Goal: Check status: Check status

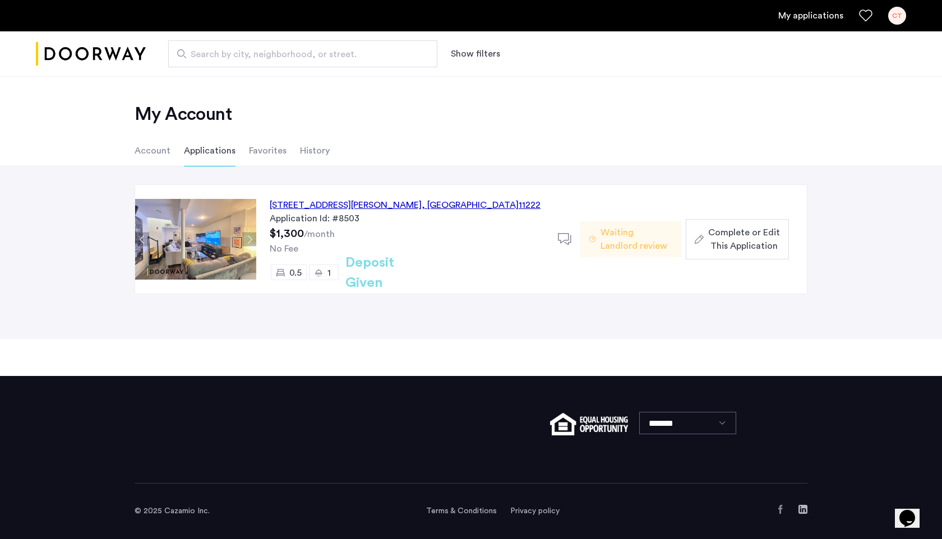
click at [252, 239] on button "Next apartment" at bounding box center [249, 240] width 14 height 14
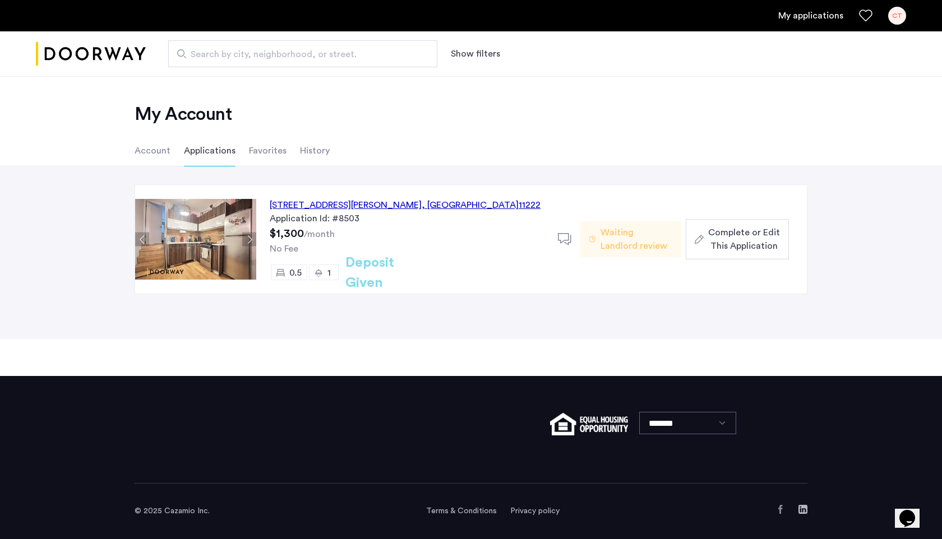
click at [250, 239] on button "Next apartment" at bounding box center [249, 240] width 14 height 14
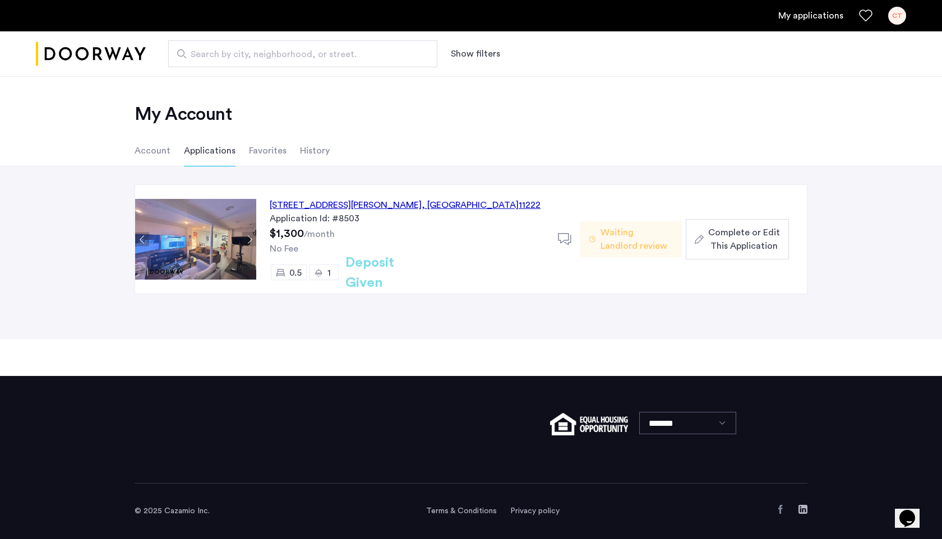
click at [249, 239] on button "Next apartment" at bounding box center [249, 240] width 14 height 14
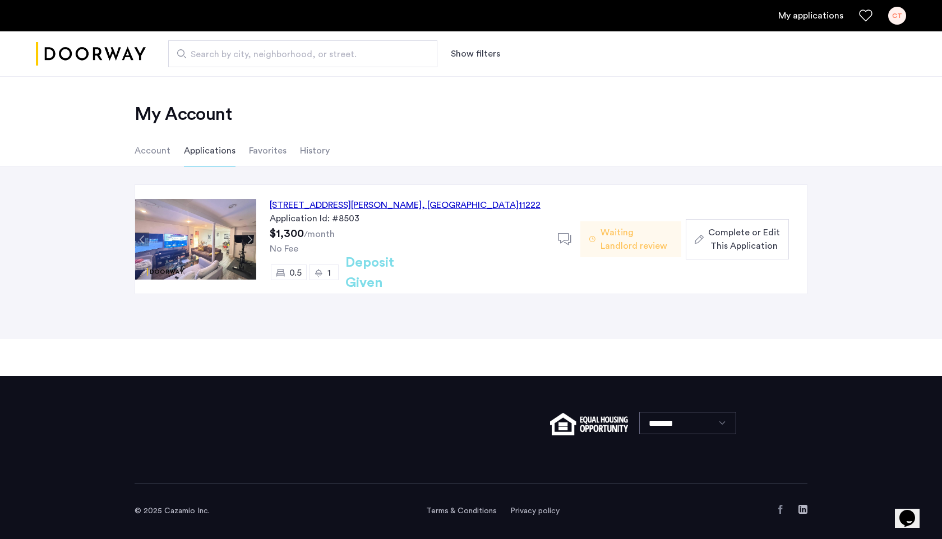
click at [249, 239] on button "Next apartment" at bounding box center [249, 240] width 14 height 14
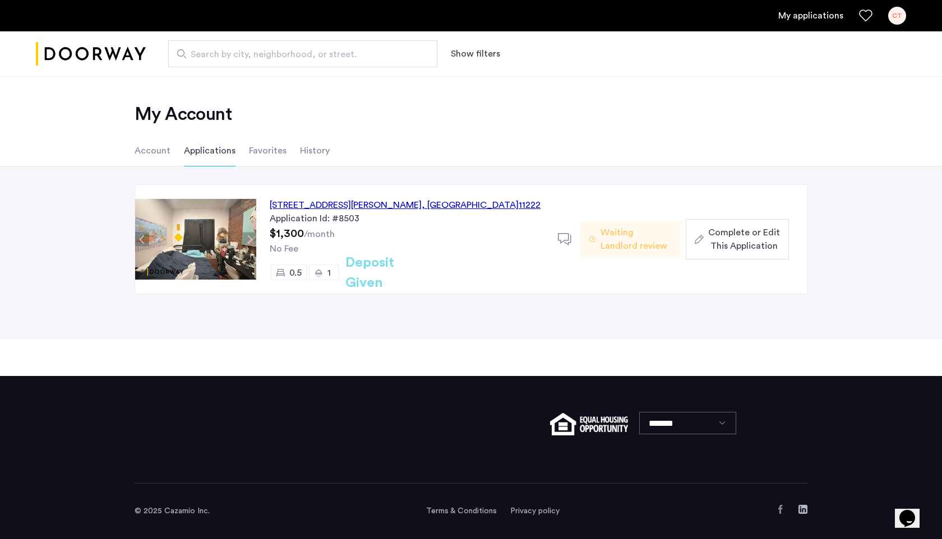
click at [322, 207] on div "445 Meeker Avenue, Unit 2LBL, Brooklyn , NY 11222" at bounding box center [405, 204] width 271 height 13
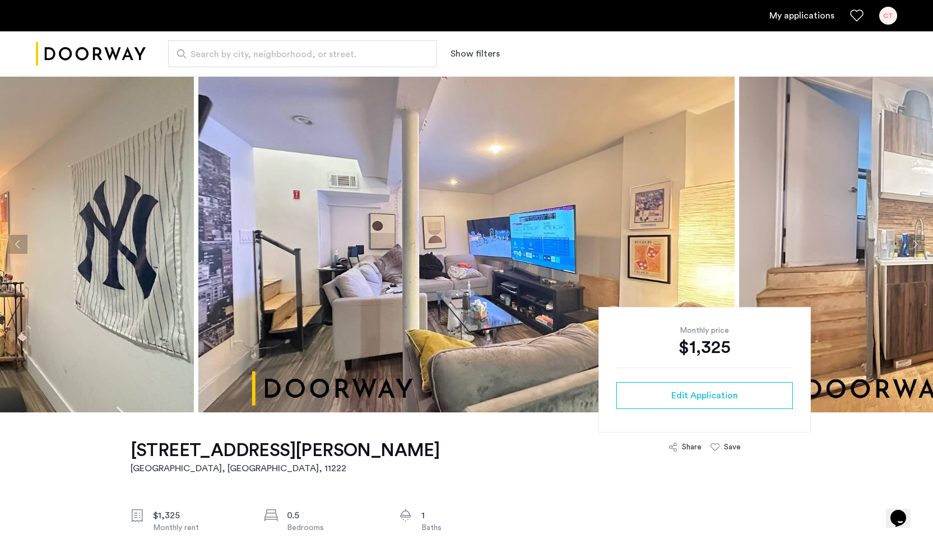
click at [910, 244] on button "Next apartment" at bounding box center [915, 244] width 19 height 19
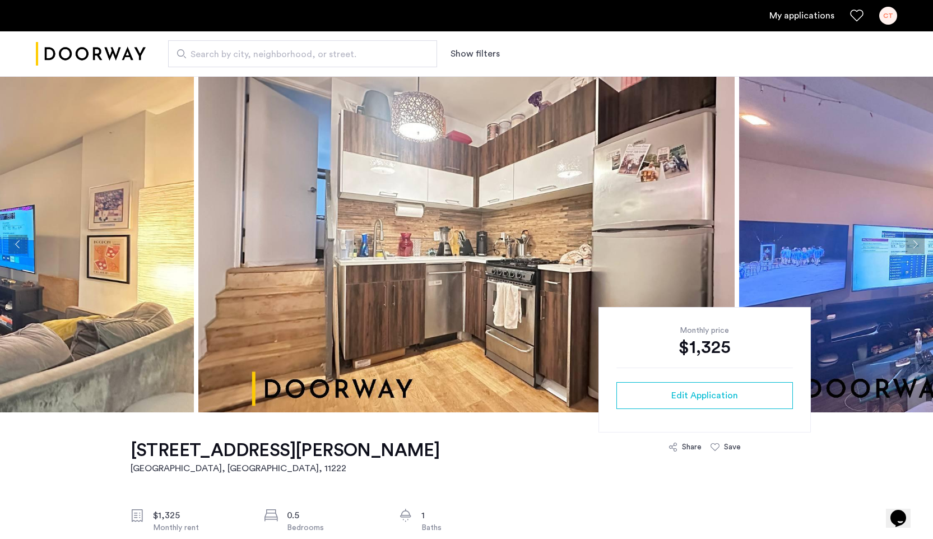
click at [910, 244] on button "Next apartment" at bounding box center [915, 244] width 19 height 19
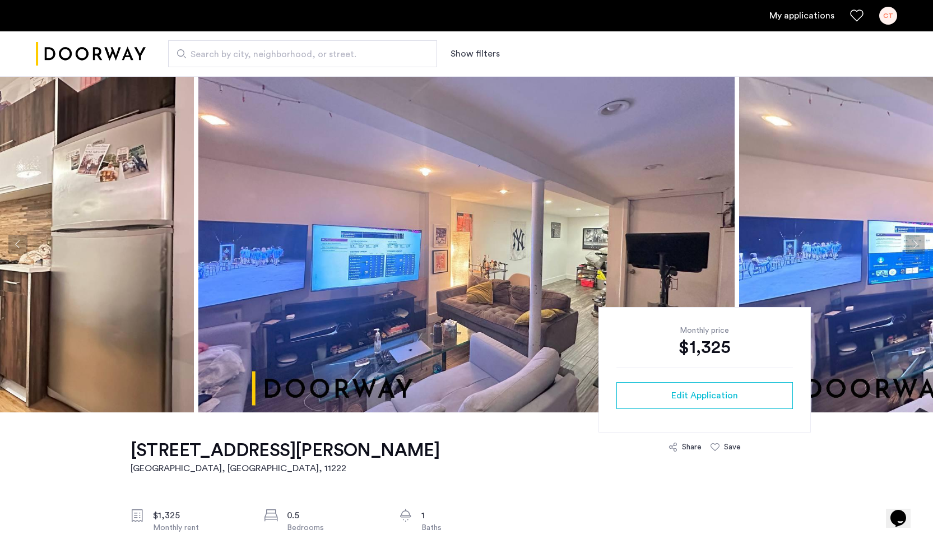
click at [910, 244] on button "Next apartment" at bounding box center [915, 244] width 19 height 19
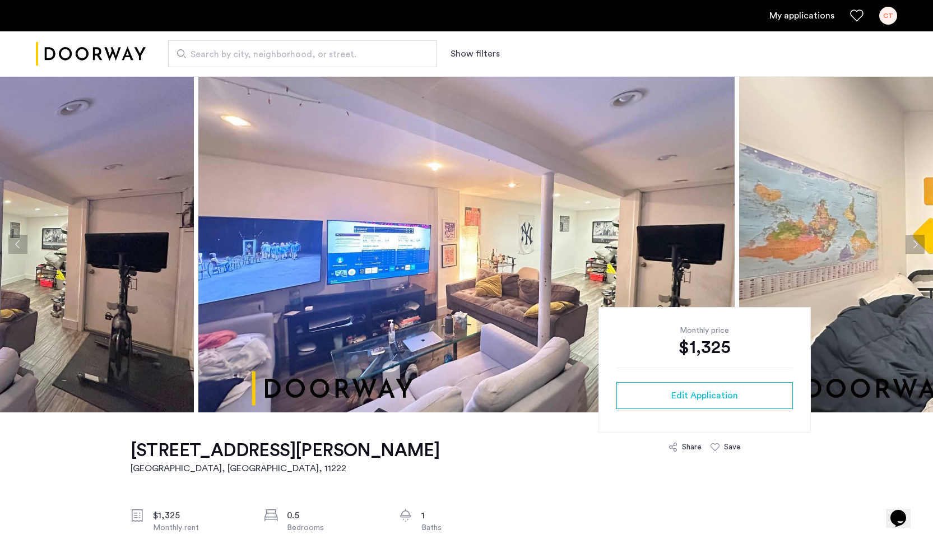
click at [913, 244] on button "Next apartment" at bounding box center [915, 244] width 19 height 19
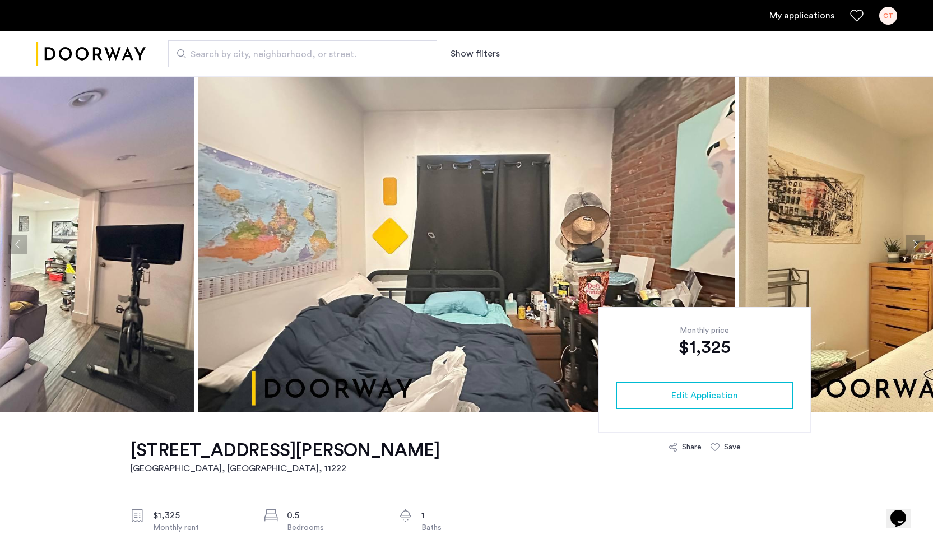
click at [913, 244] on button "Next apartment" at bounding box center [915, 244] width 19 height 19
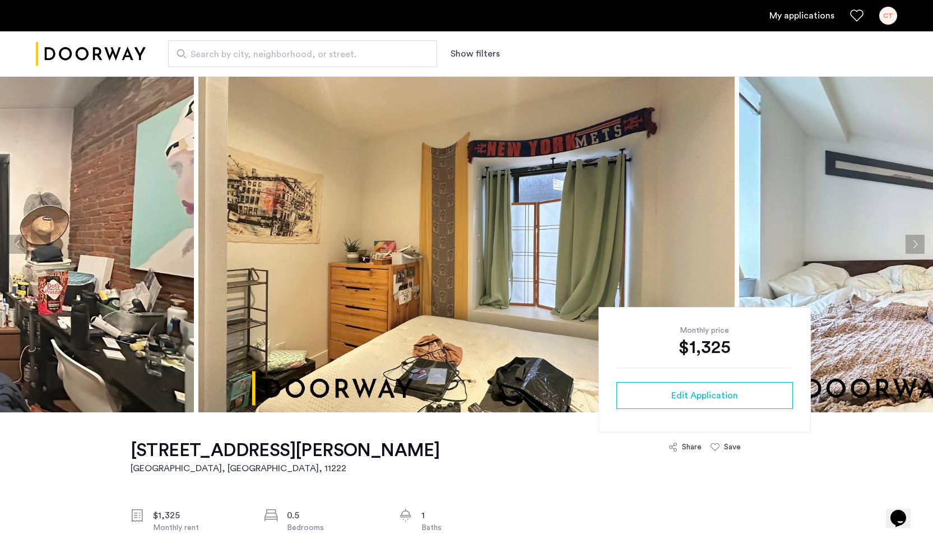
click at [913, 244] on button "Next apartment" at bounding box center [915, 244] width 19 height 19
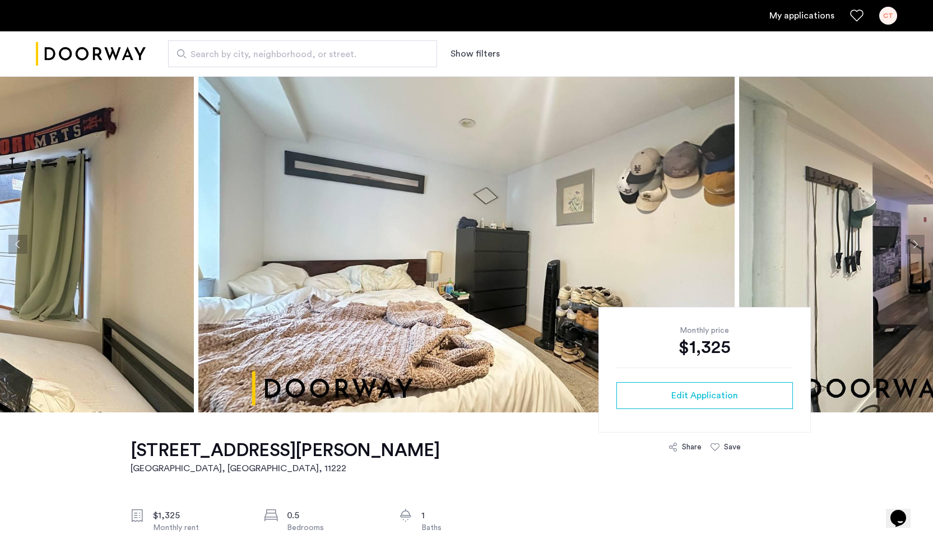
click at [913, 244] on button "Next apartment" at bounding box center [915, 244] width 19 height 19
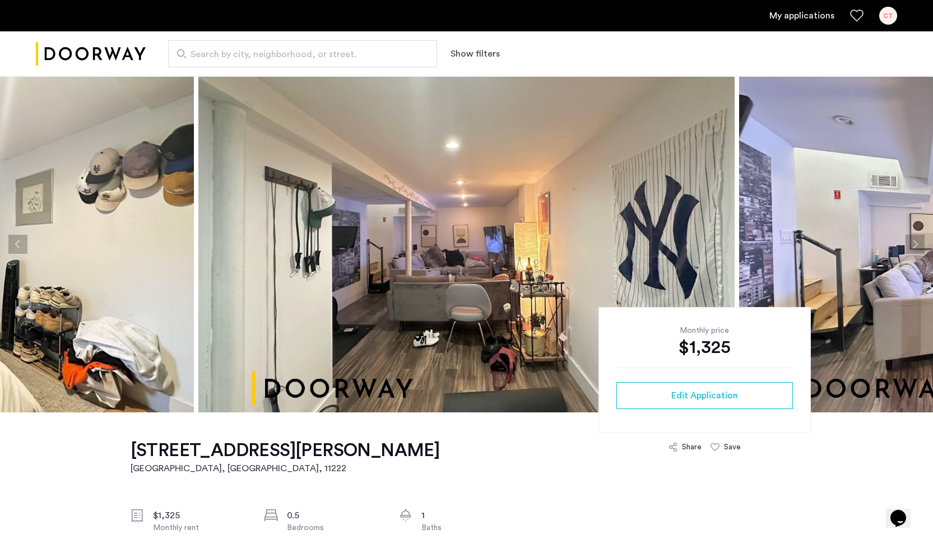
click at [913, 244] on button "Next apartment" at bounding box center [915, 244] width 19 height 19
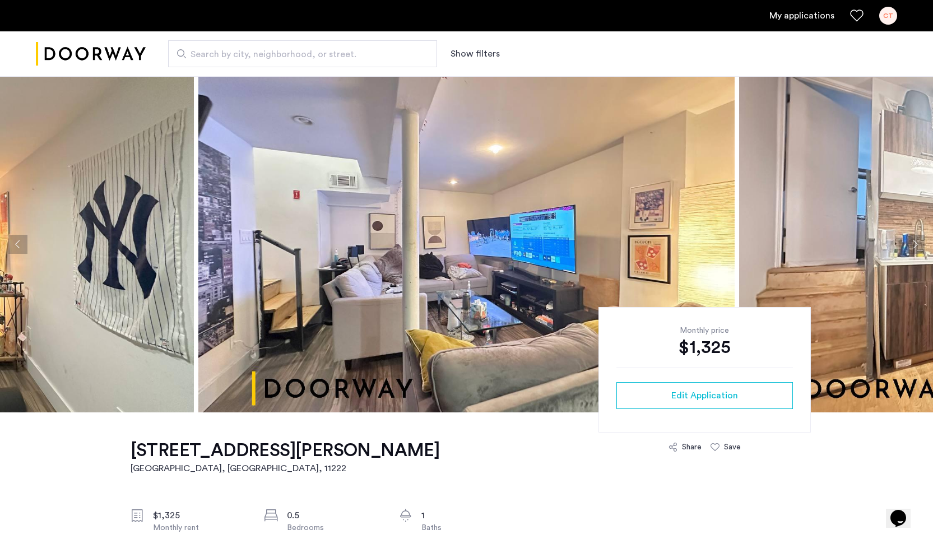
click at [913, 244] on button "Next apartment" at bounding box center [915, 244] width 19 height 19
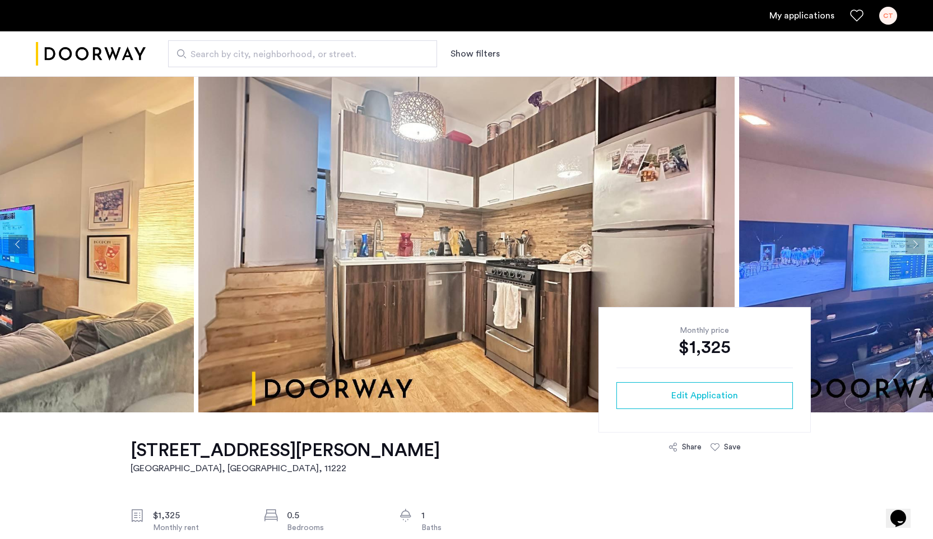
click at [913, 244] on button "Next apartment" at bounding box center [915, 244] width 19 height 19
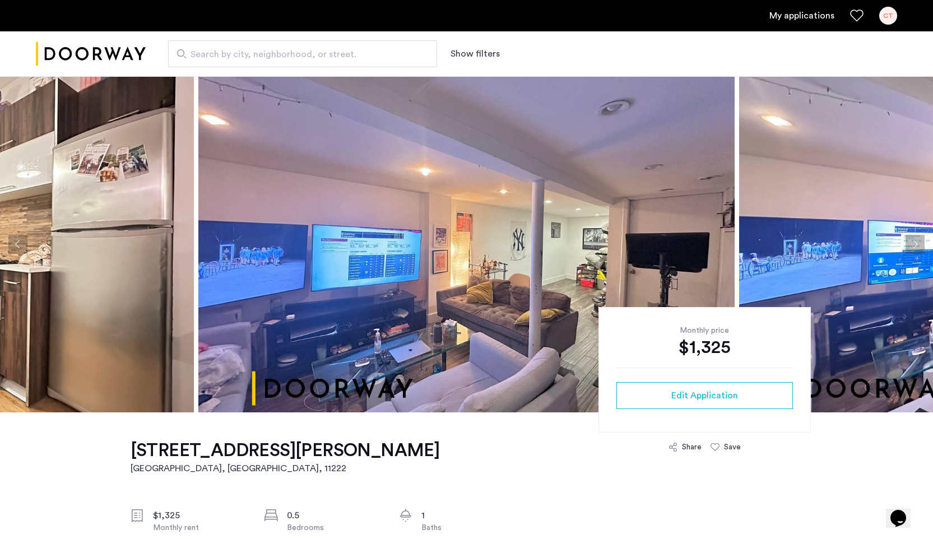
click at [913, 244] on button "Next apartment" at bounding box center [915, 244] width 19 height 19
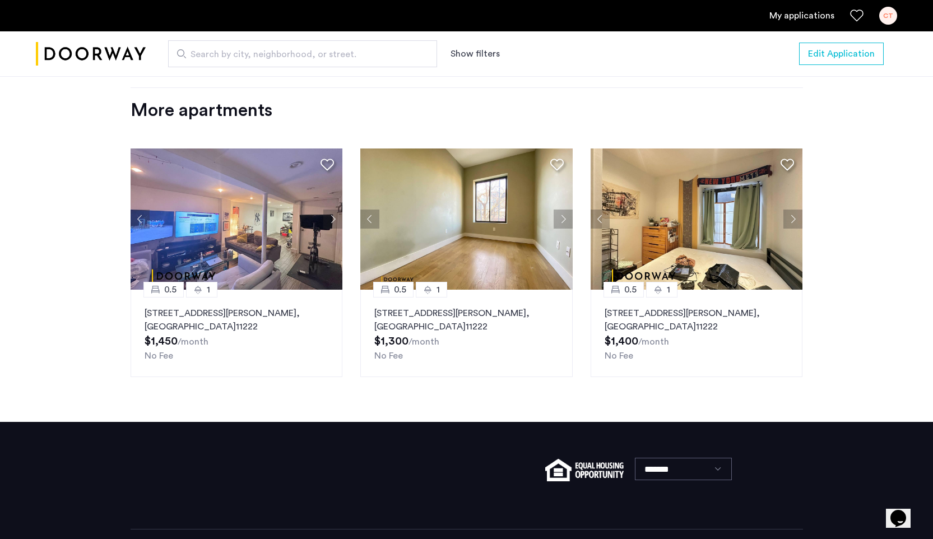
scroll to position [1379, 0]
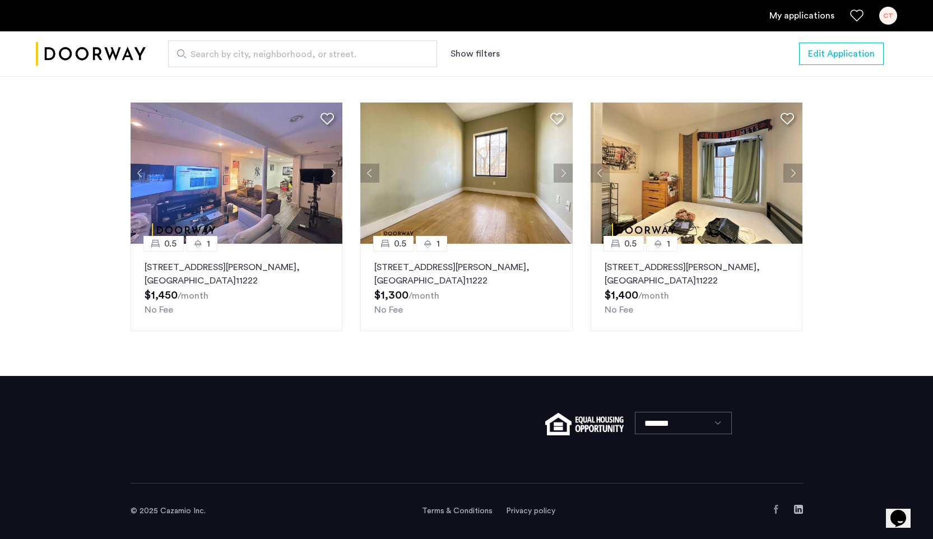
click at [563, 177] on button "Next apartment" at bounding box center [563, 173] width 19 height 19
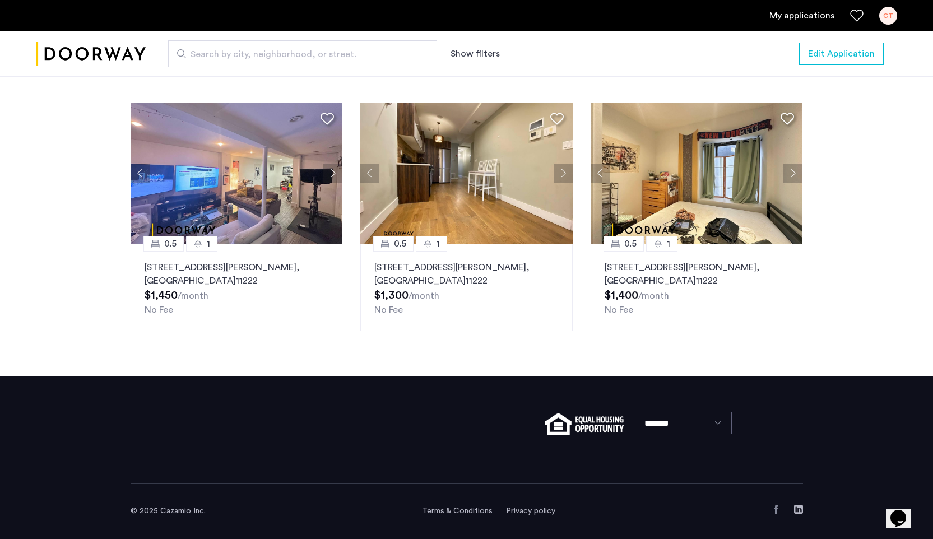
click at [563, 177] on button "Next apartment" at bounding box center [563, 173] width 19 height 19
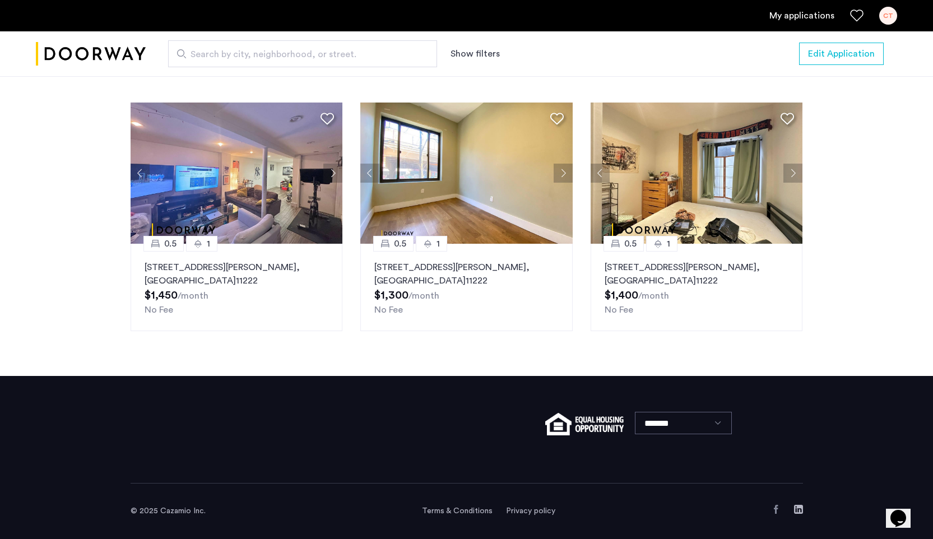
click at [563, 177] on button "Next apartment" at bounding box center [563, 173] width 19 height 19
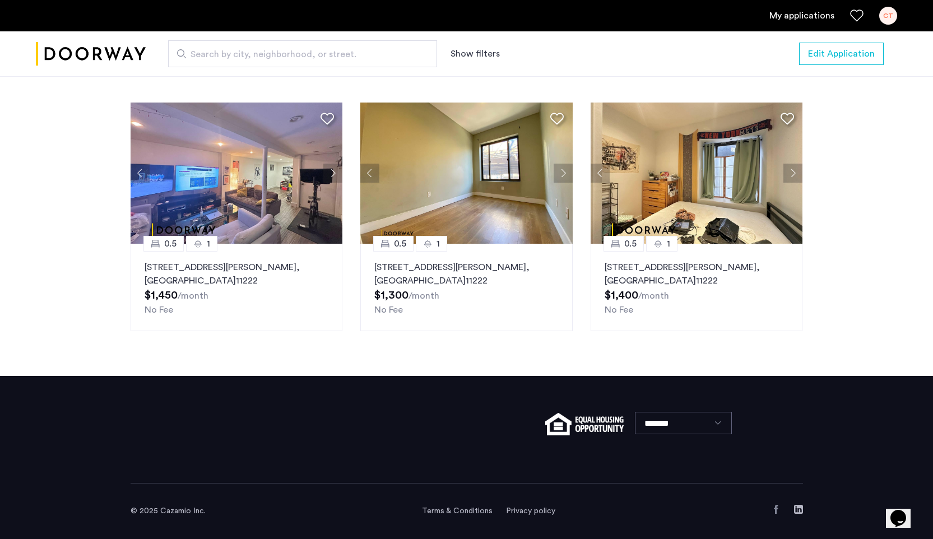
click at [563, 177] on button "Next apartment" at bounding box center [563, 173] width 19 height 19
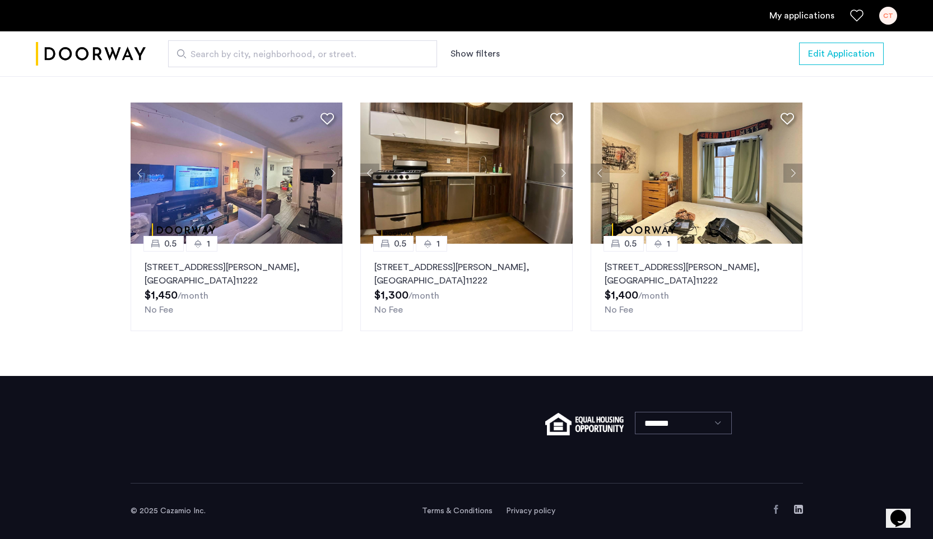
click at [563, 177] on button "Next apartment" at bounding box center [563, 173] width 19 height 19
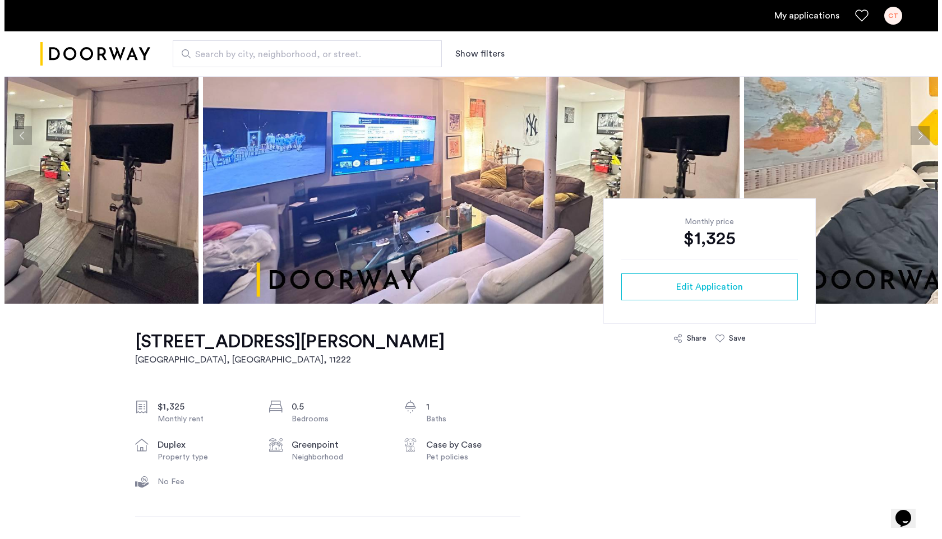
scroll to position [0, 0]
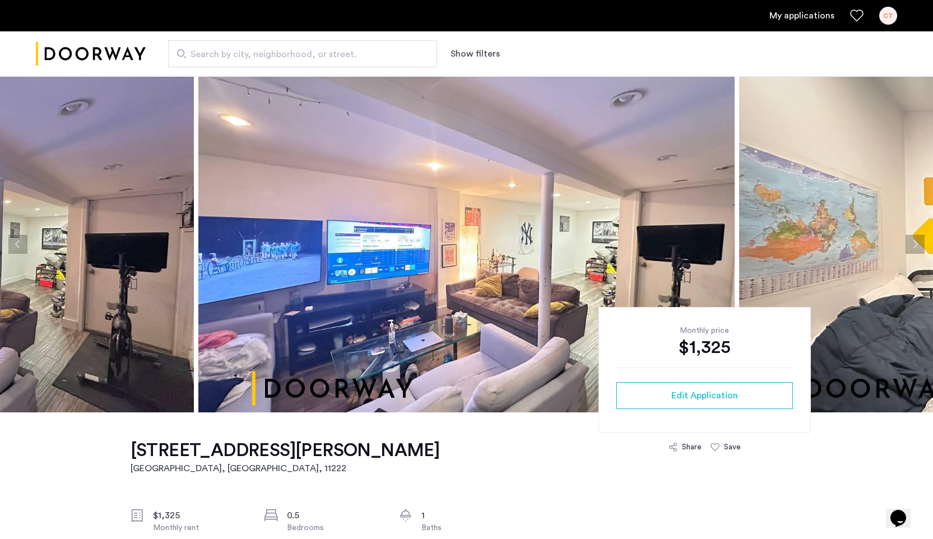
click at [822, 14] on link "My applications" at bounding box center [802, 15] width 65 height 13
